Goal: Information Seeking & Learning: Check status

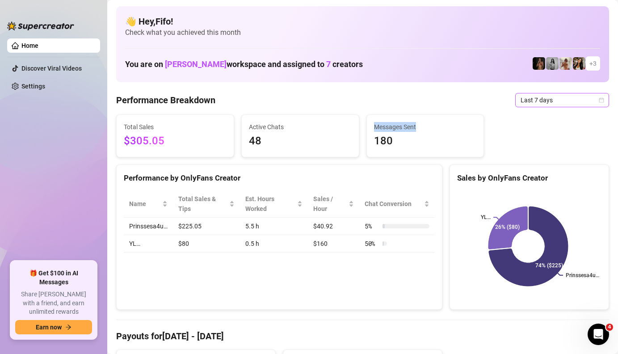
click at [558, 104] on span "Last 7 days" at bounding box center [562, 99] width 83 height 13
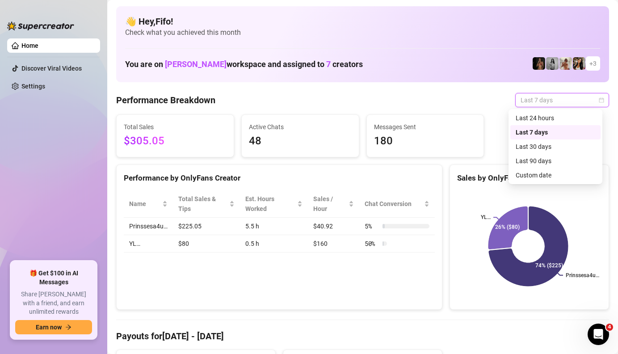
click at [550, 117] on div "Last 24 hours" at bounding box center [556, 118] width 80 height 10
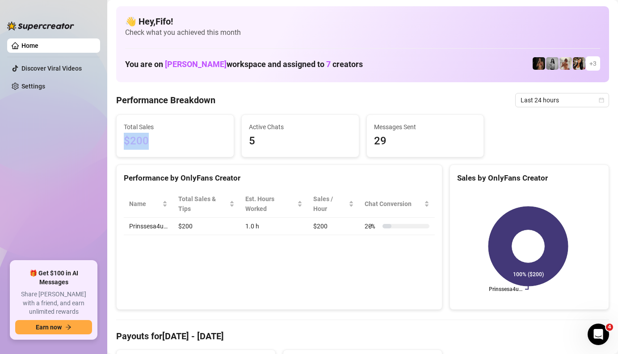
drag, startPoint x: 145, startPoint y: 149, endPoint x: 124, endPoint y: 148, distance: 21.5
click at [124, 148] on div "Total Sales $200" at bounding box center [175, 136] width 117 height 42
click at [126, 146] on span "$200" at bounding box center [175, 141] width 103 height 17
drag, startPoint x: 126, startPoint y: 146, endPoint x: 186, endPoint y: 149, distance: 59.5
click at [186, 149] on span "$200" at bounding box center [175, 141] width 103 height 17
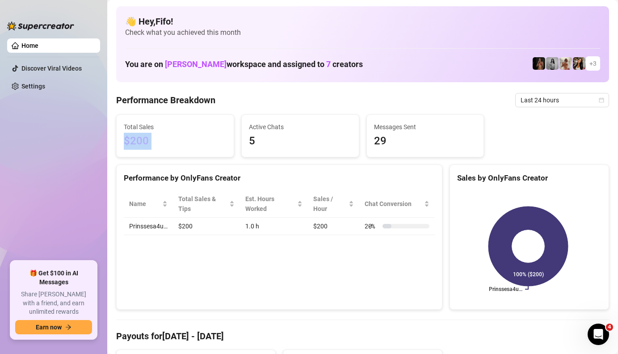
click at [186, 149] on span "$200" at bounding box center [175, 141] width 103 height 17
drag, startPoint x: 314, startPoint y: 224, endPoint x: 279, endPoint y: 223, distance: 35.8
click at [279, 223] on tr "Prinssesa4u… $200 1.0 h $200 20 %" at bounding box center [279, 226] width 311 height 17
click at [279, 223] on td "1.0 h" at bounding box center [274, 226] width 68 height 17
click at [549, 99] on span "Last 24 hours" at bounding box center [562, 99] width 83 height 13
